Goal: Check status: Check status

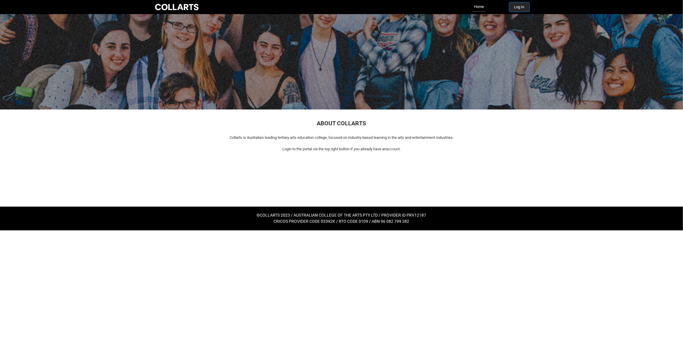
click at [519, 7] on button "Log In" at bounding box center [519, 6] width 20 height 9
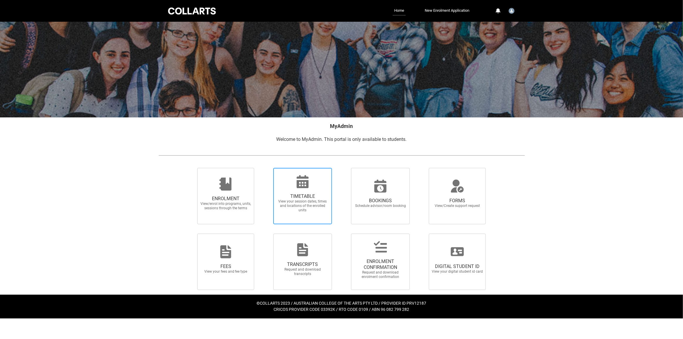
click at [302, 197] on span "TIMETABLE" at bounding box center [303, 197] width 52 height 6
click at [266, 168] on input "TIMETABLE View your session dates, times and locations of the enrolled units" at bounding box center [266, 168] width 0 height 0
radio input "true"
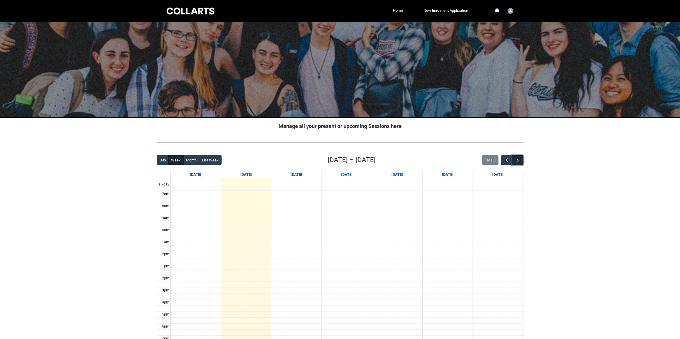
click at [518, 164] on button "button" at bounding box center [517, 160] width 11 height 10
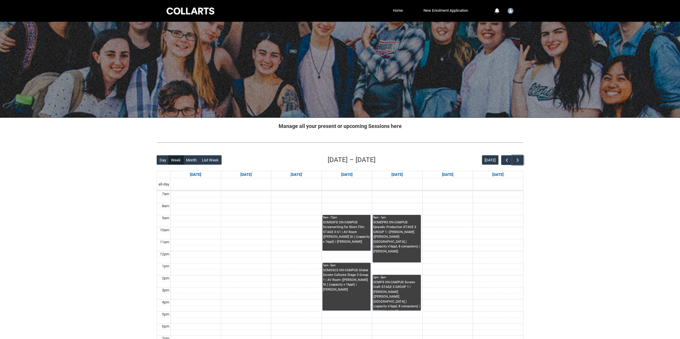
click at [388, 295] on div "SCMP3 ON-CAMPUS Screen Craft STAGE 3 GROUP 1 | [PERSON_NAME] ([PERSON_NAME][GEO…" at bounding box center [396, 295] width 47 height 31
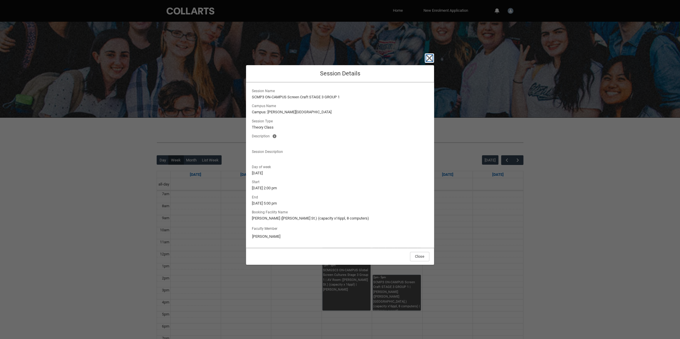
click at [427, 58] on icon "button" at bounding box center [428, 57] width 9 height 9
